Goal: Transaction & Acquisition: Purchase product/service

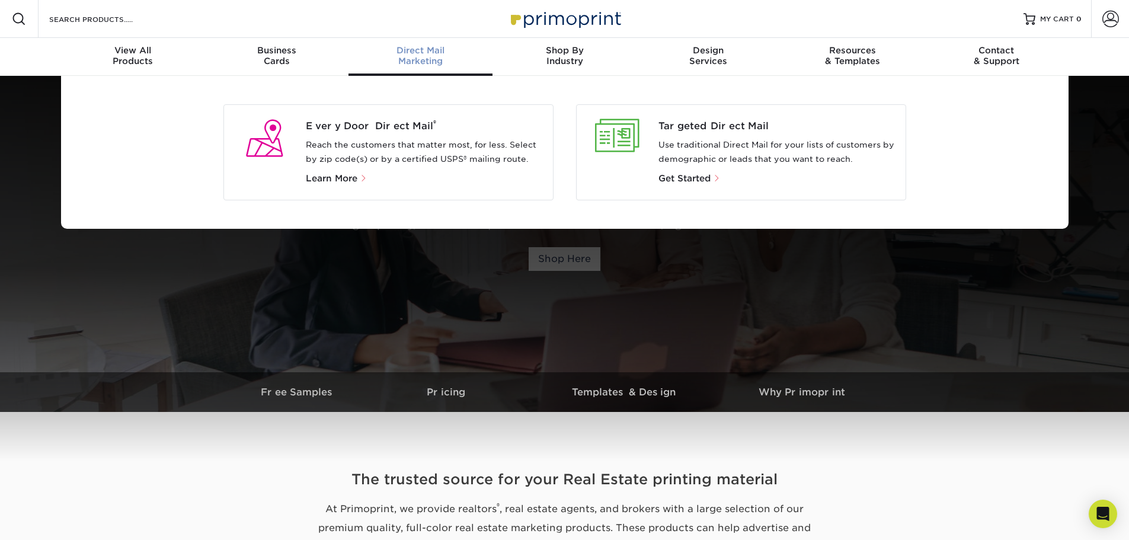
click at [433, 53] on span "Direct Mail" at bounding box center [421, 50] width 144 height 11
click at [728, 132] on span "Targeted Direct Mail" at bounding box center [778, 126] width 238 height 14
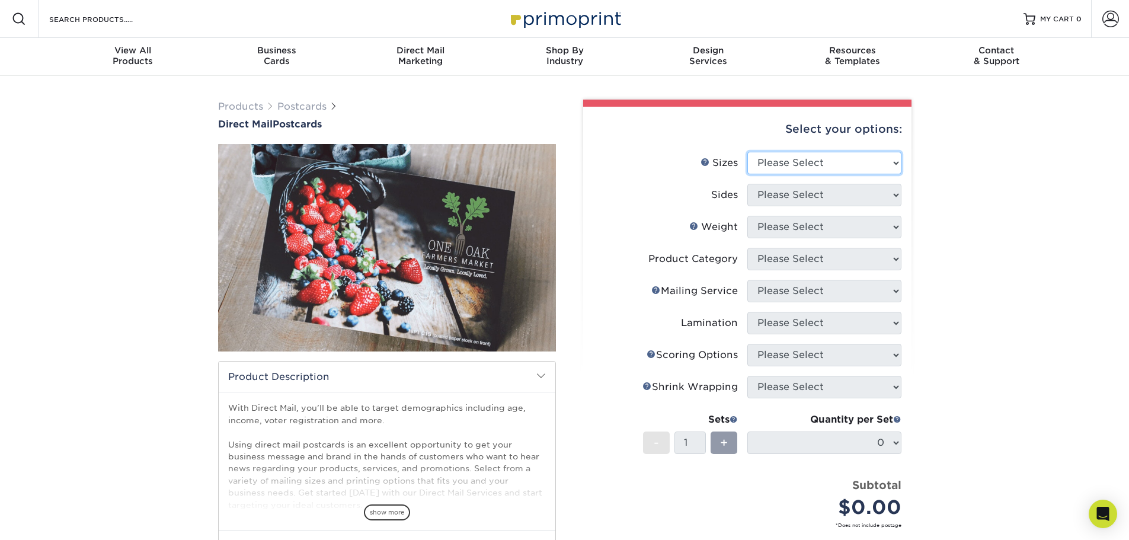
click at [830, 161] on select "Please Select 1.5" x 7" 2" x 4" 2" x 6" 2" x 7" 2" x 8" 2.12" x 5.5" 2.12" x 5.…" at bounding box center [824, 163] width 154 height 23
select select "1.50x7.00"
click at [747, 152] on select "Please Select 1.5" x 7" 2" x 4" 2" x 6" 2" x 7" 2" x 8" 2.12" x 5.5" 2.12" x 5.…" at bounding box center [824, 163] width 154 height 23
click at [823, 192] on select "Please Select Print Both Sides Print Front Only" at bounding box center [824, 195] width 154 height 23
select select "32d3c223-f82c-492b-b915-ba065a00862f"
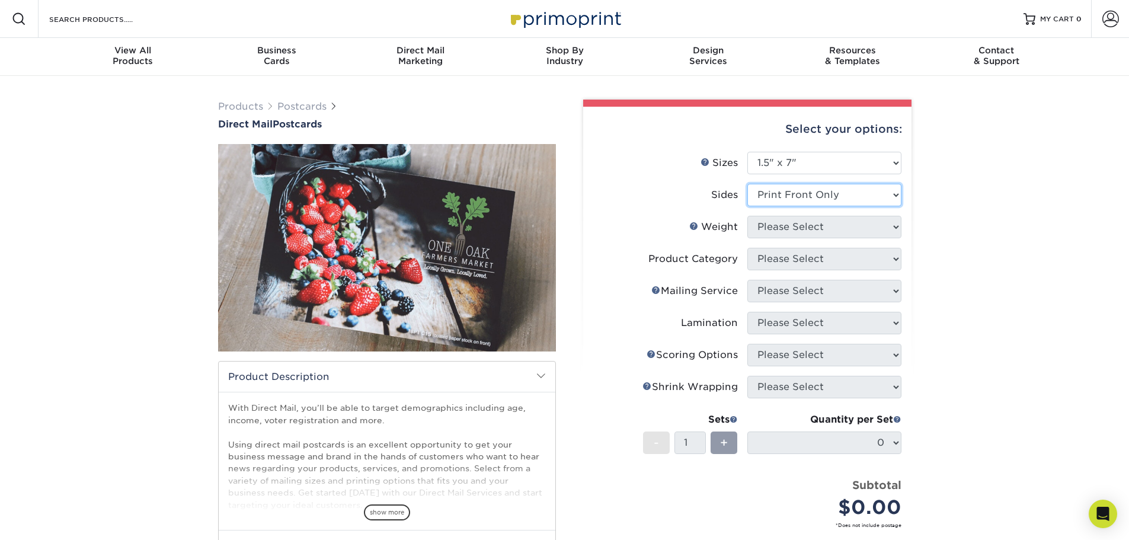
click at [747, 184] on select "Please Select Print Both Sides Print Front Only" at bounding box center [824, 195] width 154 height 23
click at [819, 232] on select "Please Select 14PT 16PT 14PT Uncoated" at bounding box center [824, 227] width 154 height 23
select select "14PT"
click at [747, 216] on select "Please Select 14PT 16PT 14PT Uncoated" at bounding box center [824, 227] width 154 height 23
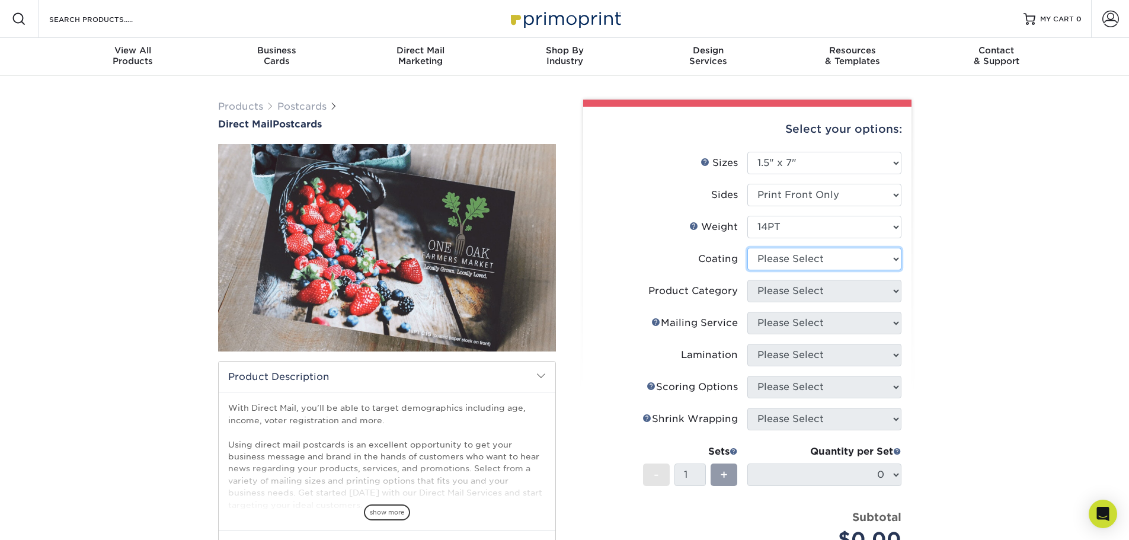
click at [818, 258] on select at bounding box center [824, 259] width 154 height 23
select select "121bb7b5-3b4d-429f-bd8d-bbf80e953313"
click at [747, 248] on select at bounding box center [824, 259] width 154 height 23
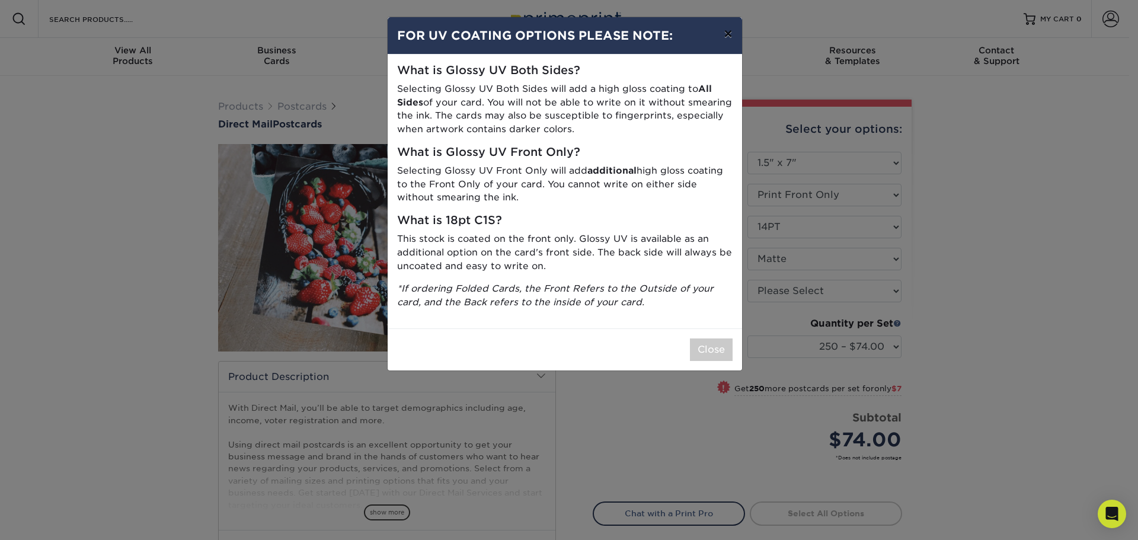
click at [728, 37] on button "×" at bounding box center [727, 33] width 27 height 33
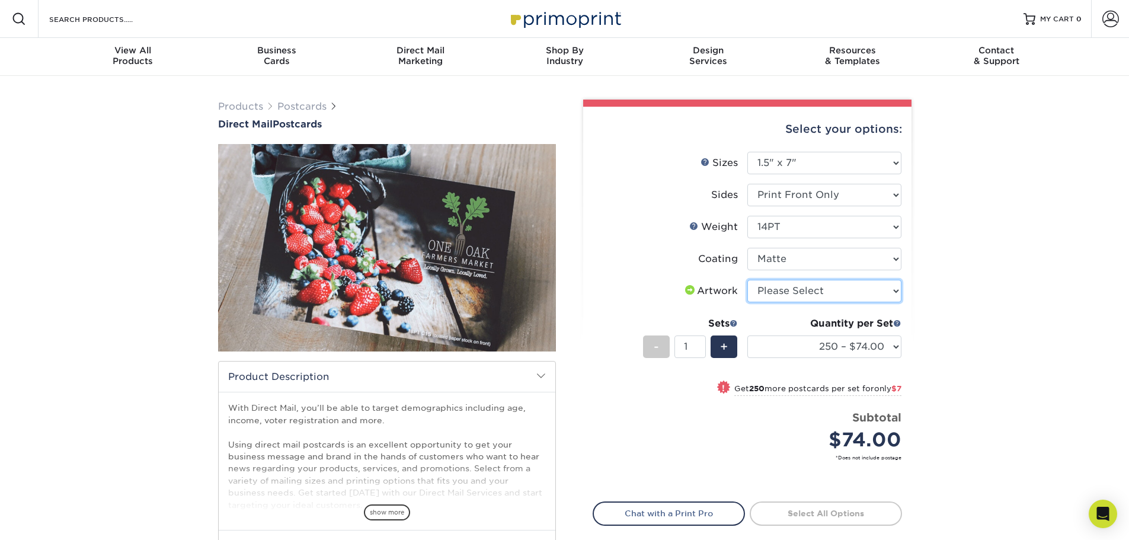
click at [849, 282] on select "Please Select I will upload files I need a design - $150" at bounding box center [824, 291] width 154 height 23
select select "design"
click at [747, 280] on select "Please Select I will upload files I need a design - $150" at bounding box center [824, 291] width 154 height 23
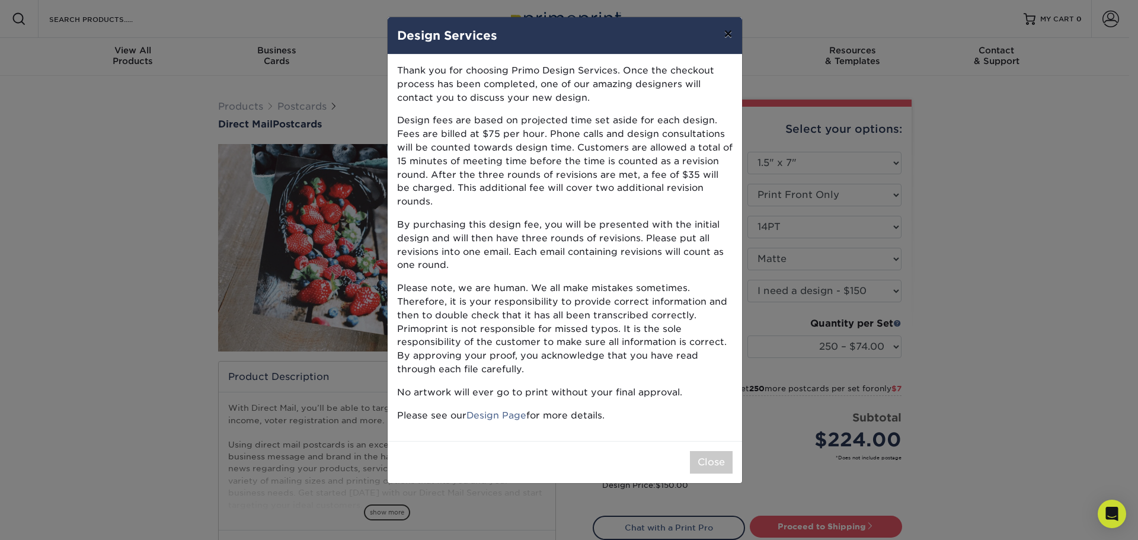
click at [727, 37] on button "×" at bounding box center [727, 33] width 27 height 33
